Goal: Navigation & Orientation: Go to known website

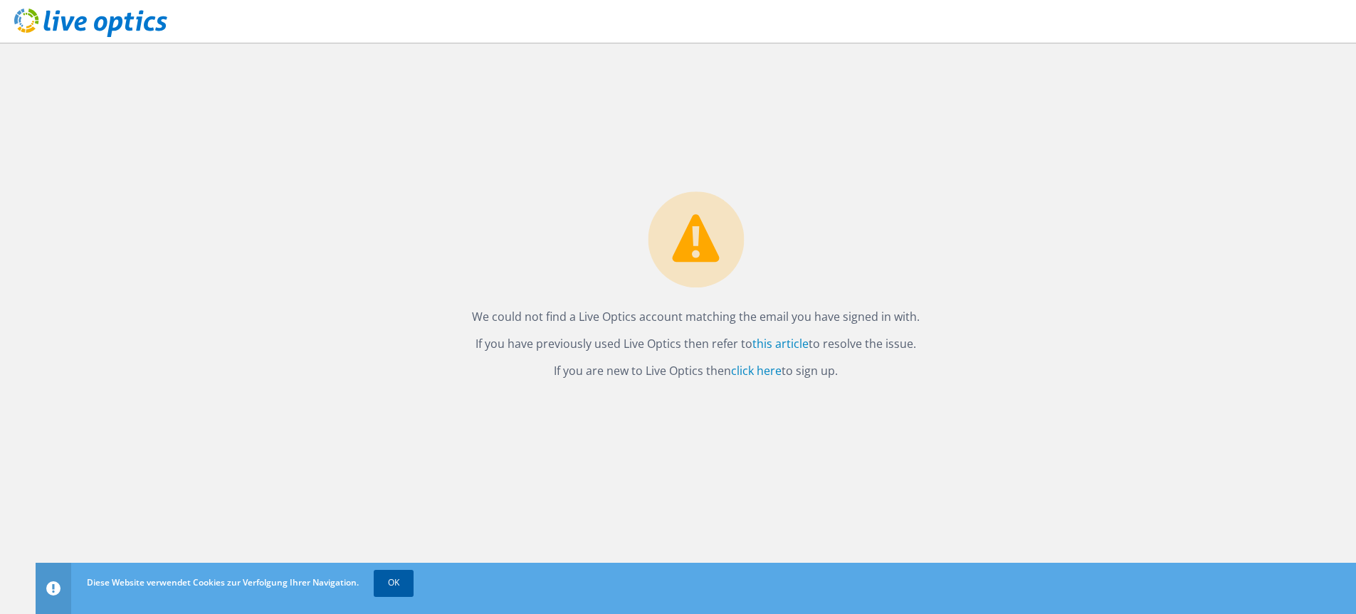
drag, startPoint x: 393, startPoint y: 591, endPoint x: 389, endPoint y: 583, distance: 9.3
click at [393, 591] on link "OK" at bounding box center [394, 583] width 40 height 26
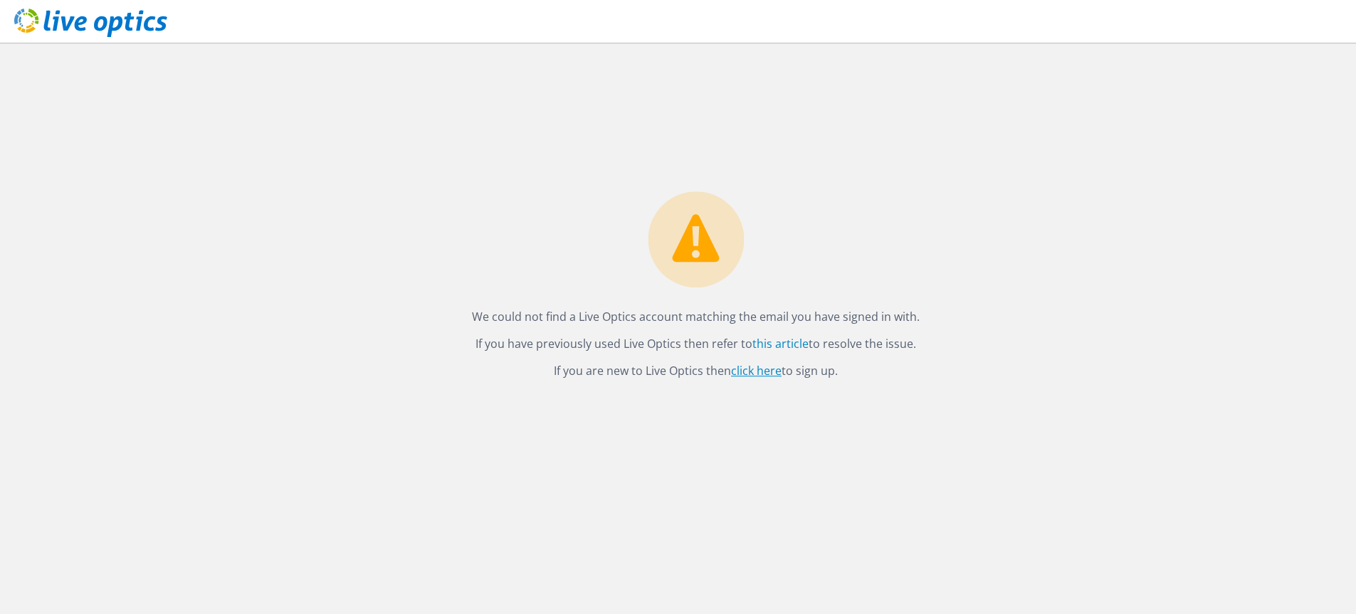
click at [754, 374] on link "click here" at bounding box center [756, 372] width 51 height 16
